Goal: Task Accomplishment & Management: Manage account settings

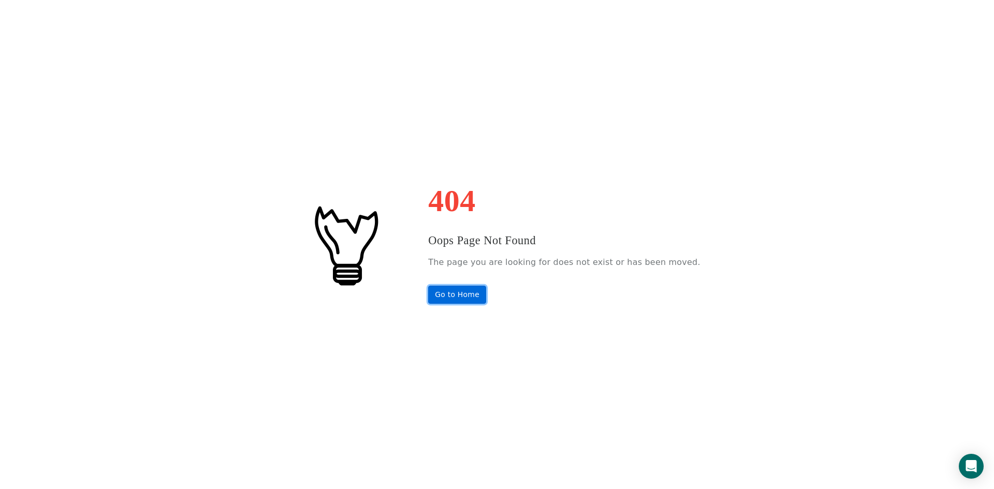
click at [475, 298] on link "Go to Home" at bounding box center [457, 295] width 58 height 18
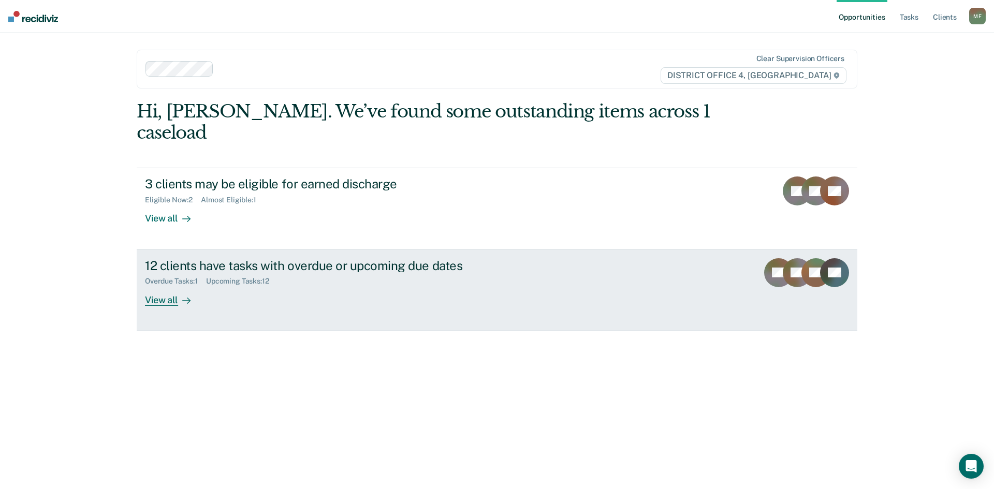
click at [303, 258] on div "12 clients have tasks with overdue or upcoming due dates" at bounding box center [326, 265] width 363 height 15
